Goal: Information Seeking & Learning: Find contact information

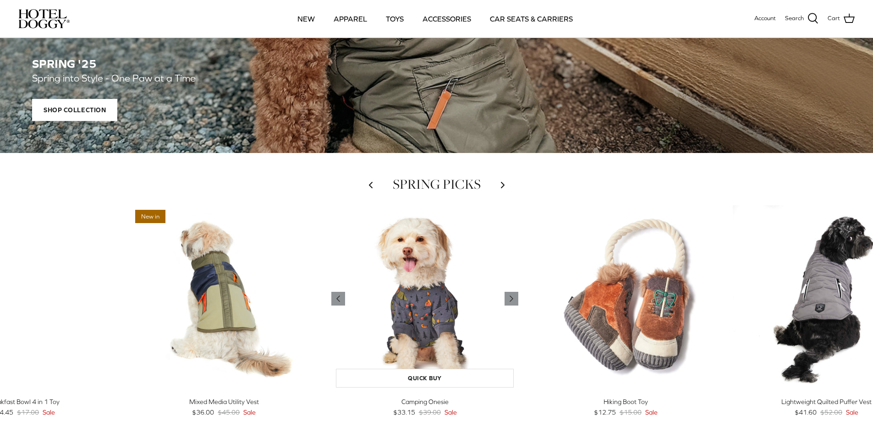
scroll to position [275, 0]
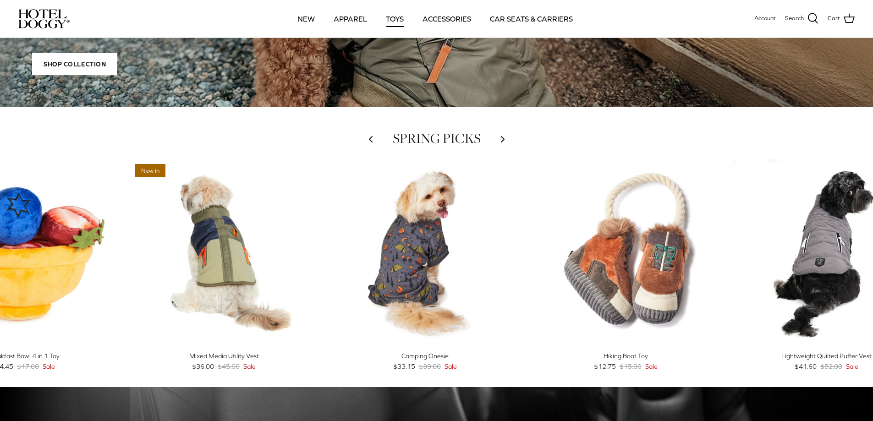
click at [395, 20] on link "TOYS" at bounding box center [395, 18] width 34 height 31
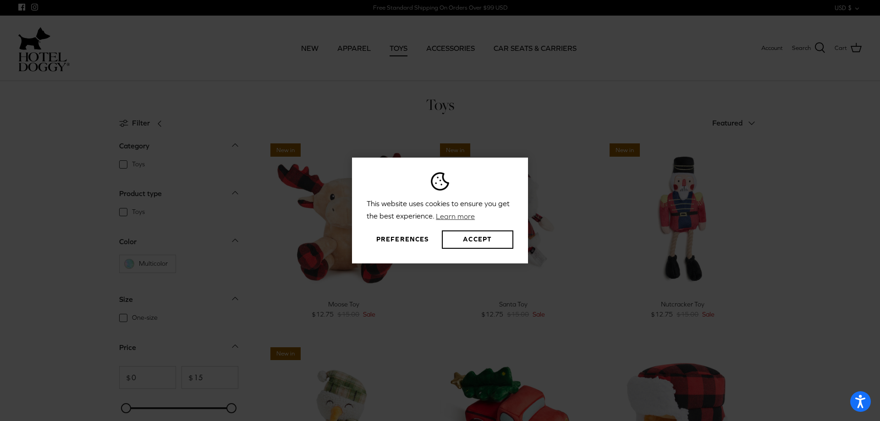
click at [411, 241] on button "Preferences" at bounding box center [402, 240] width 71 height 18
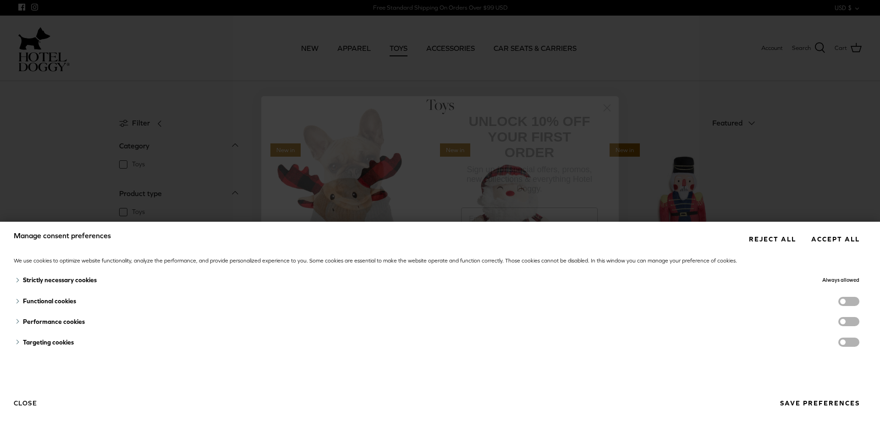
click at [26, 404] on button "Close" at bounding box center [25, 404] width 23 height 16
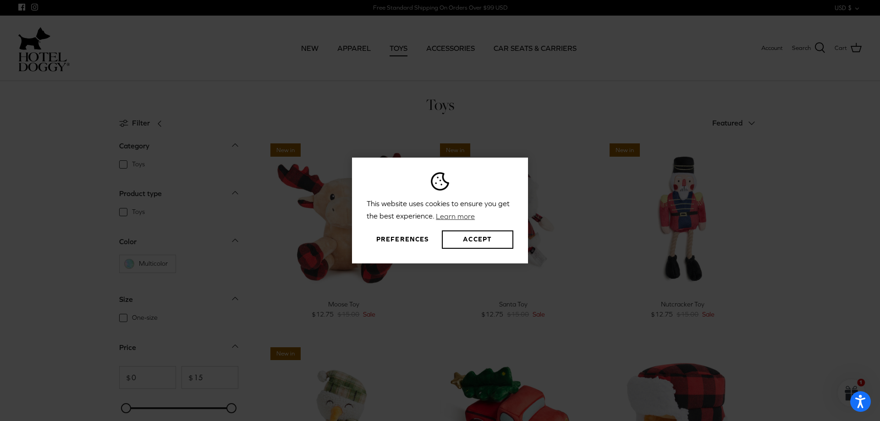
click at [401, 238] on button "Preferences" at bounding box center [402, 240] width 71 height 18
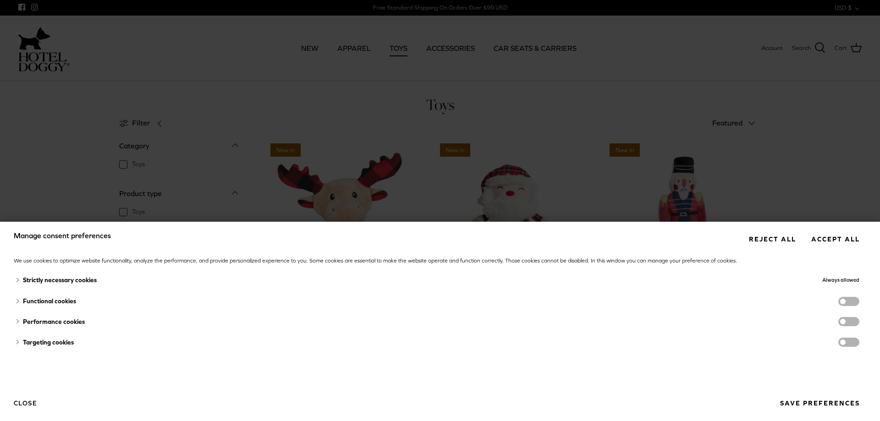
click at [26, 405] on button "Close" at bounding box center [25, 404] width 23 height 16
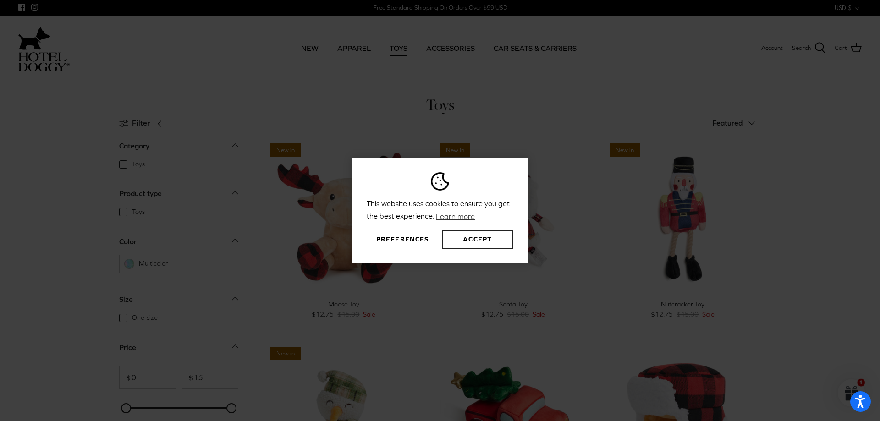
click at [504, 237] on button "Accept" at bounding box center [477, 240] width 71 height 18
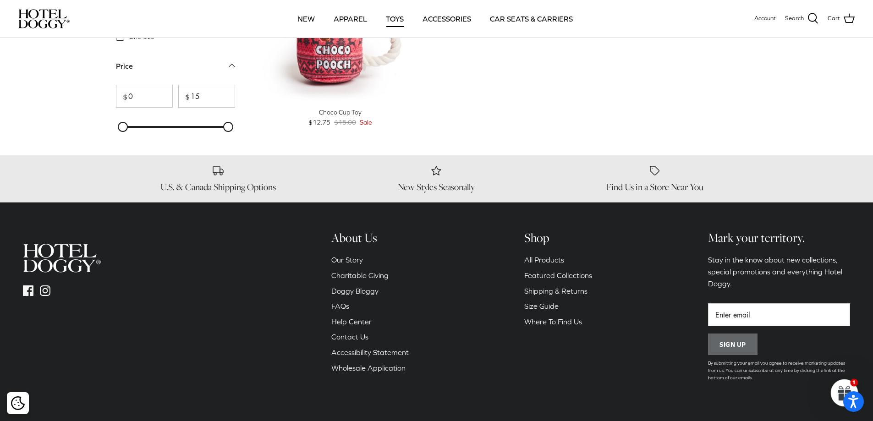
scroll to position [1232, 0]
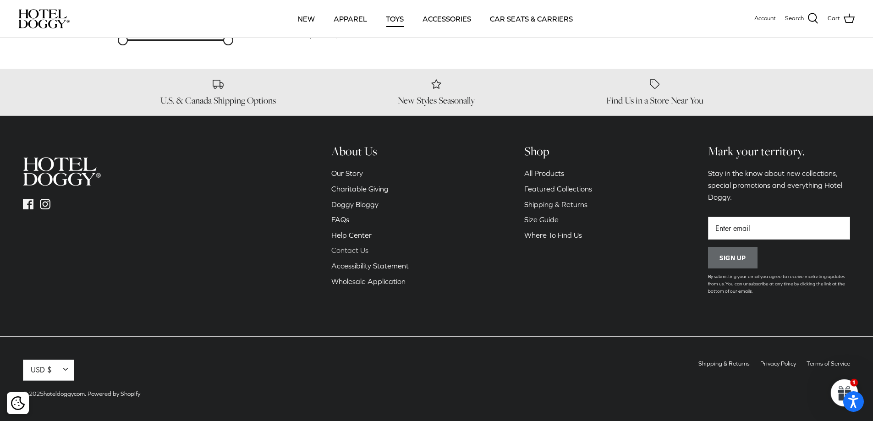
click at [352, 251] on link "Contact Us" at bounding box center [349, 250] width 37 height 8
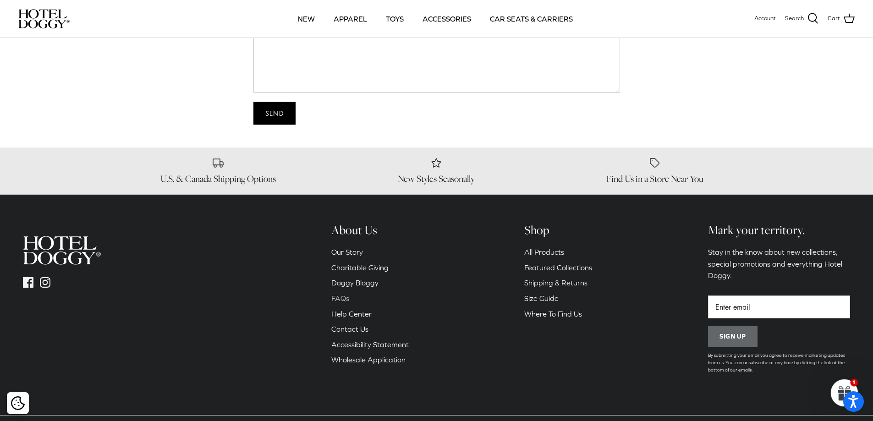
scroll to position [183, 0]
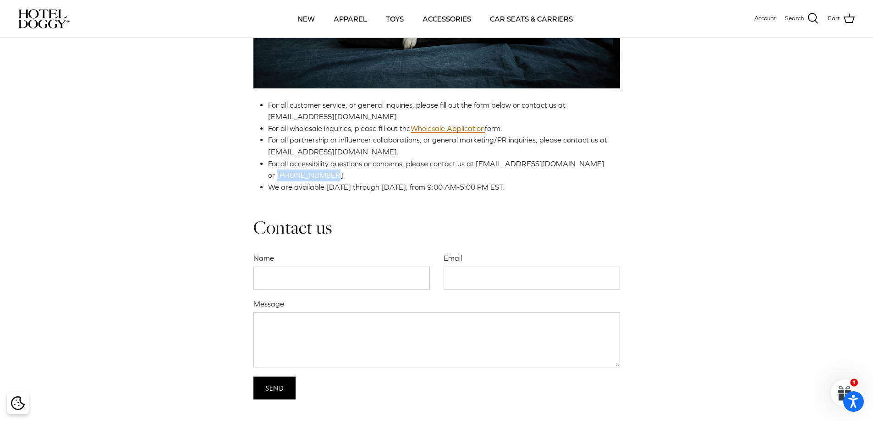
drag, startPoint x: 579, startPoint y: 163, endPoint x: 306, endPoint y: 179, distance: 273.6
click at [306, 179] on li "For all accessibility questions or concerns, please contact us at accessibility…" at bounding box center [440, 169] width 345 height 23
copy span "1844-306-2849"
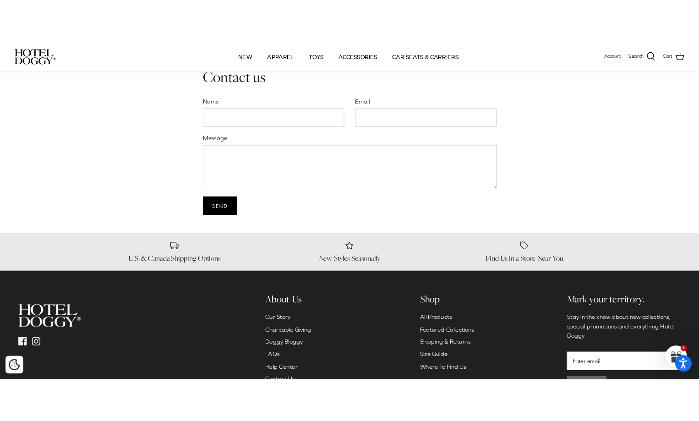
scroll to position [458, 0]
